Goal: Information Seeking & Learning: Understand process/instructions

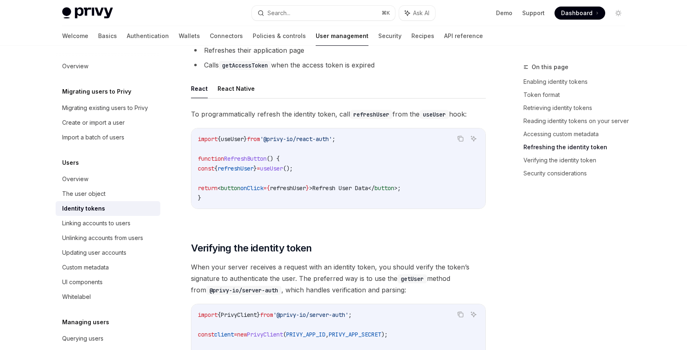
scroll to position [2313, 0]
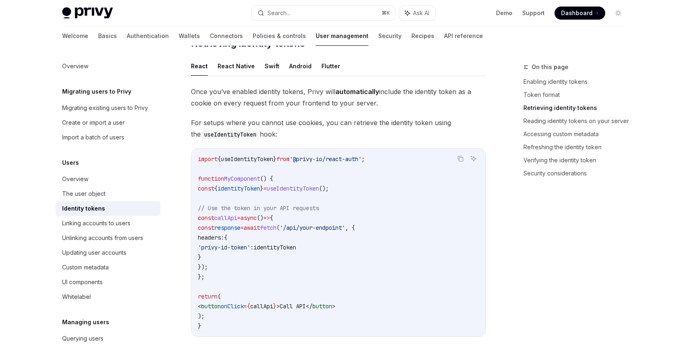
scroll to position [678, 0]
click at [235, 67] on button "React Native" at bounding box center [235, 66] width 37 height 19
type textarea "*"
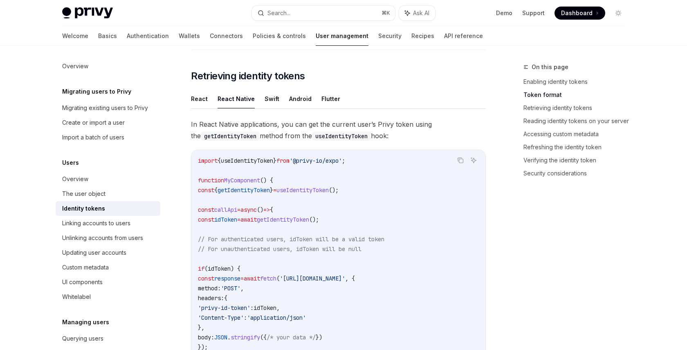
scroll to position [646, 0]
click at [309, 220] on span "getIdentityToken" at bounding box center [283, 218] width 52 height 7
click at [329, 191] on span "useIdentityToken" at bounding box center [302, 189] width 52 height 7
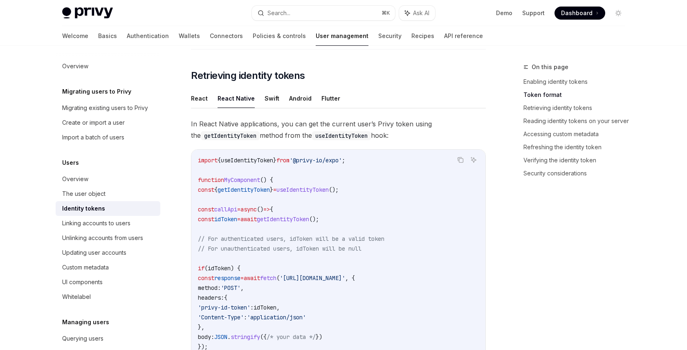
copy span "useIdentityToken"
